Goal: Navigation & Orientation: Find specific page/section

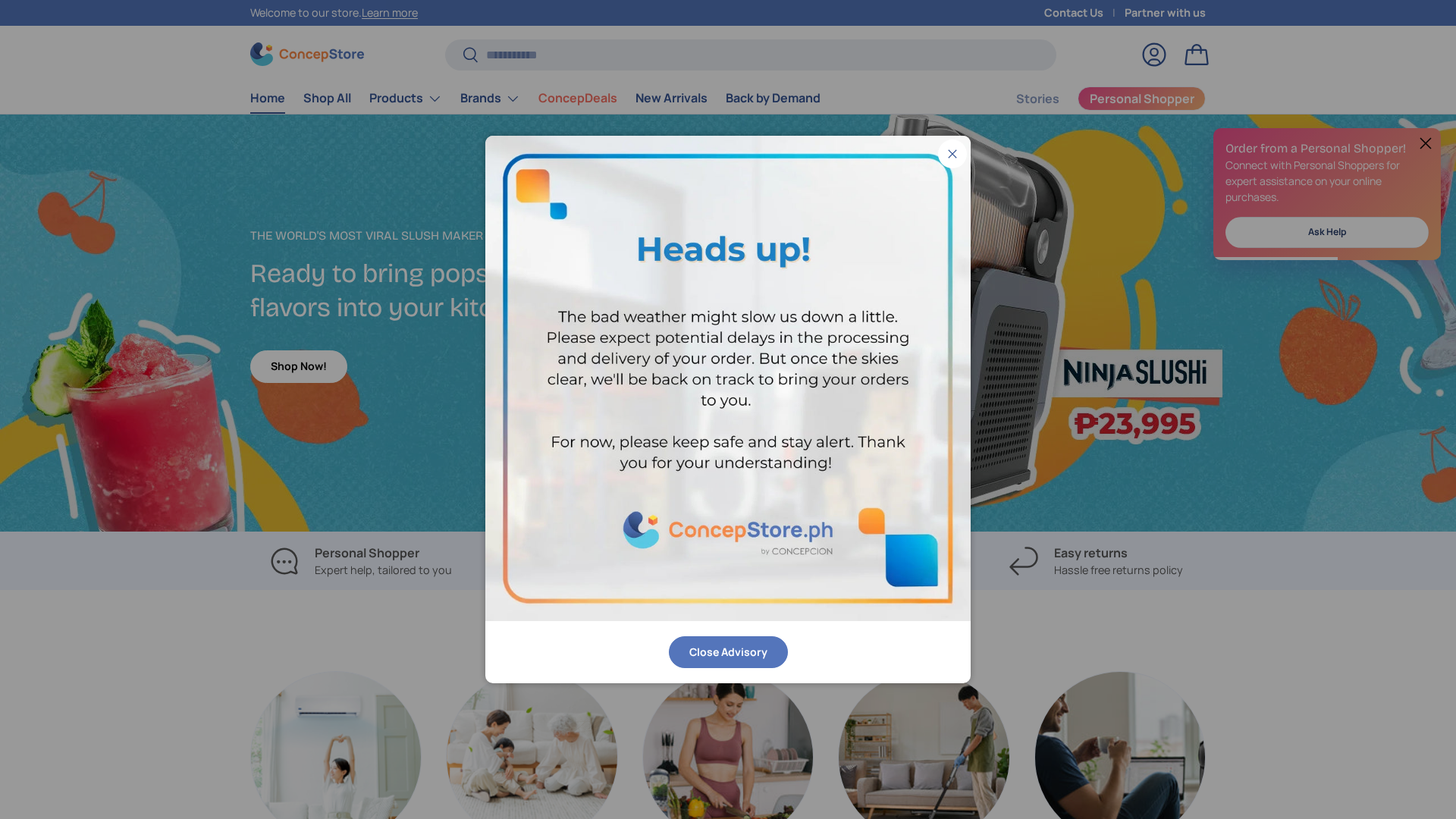
scroll to position [1761, 6201]
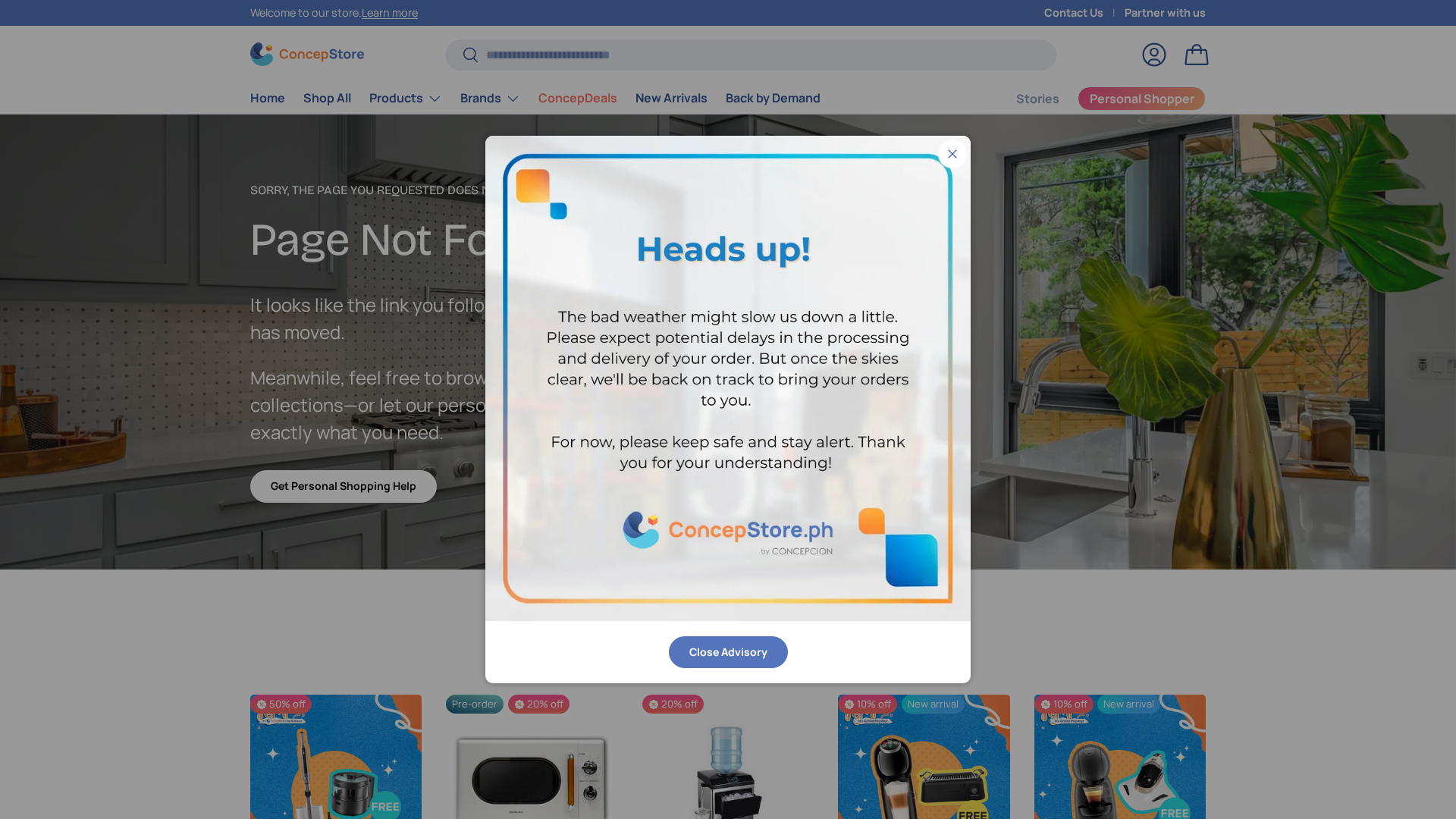
scroll to position [2635, 6201]
